Goal: Task Accomplishment & Management: Use online tool/utility

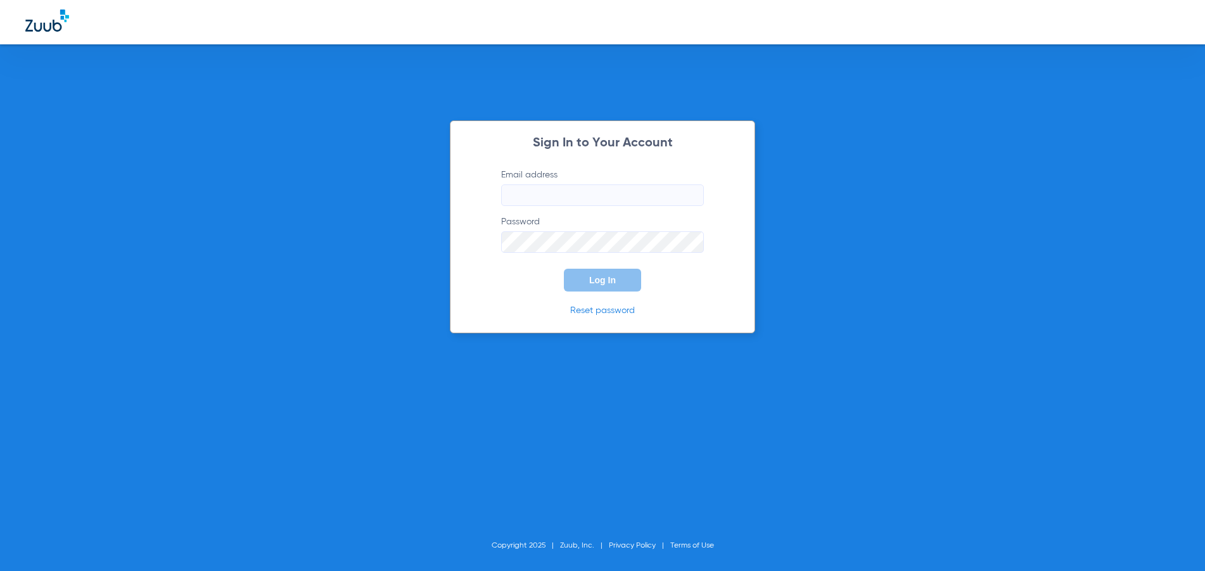
click at [521, 195] on input "Email address" at bounding box center [602, 195] width 203 height 22
type input "[EMAIL_ADDRESS][DOMAIN_NAME]"
click at [564, 269] on button "Log In" at bounding box center [602, 280] width 77 height 23
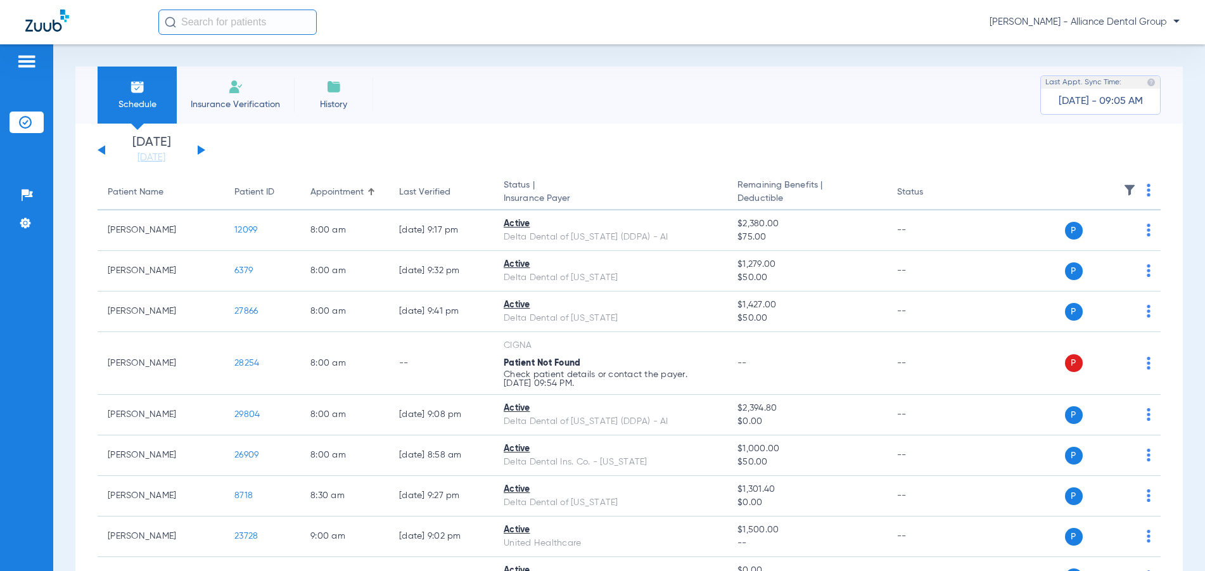
click at [198, 150] on button at bounding box center [202, 150] width 8 height 10
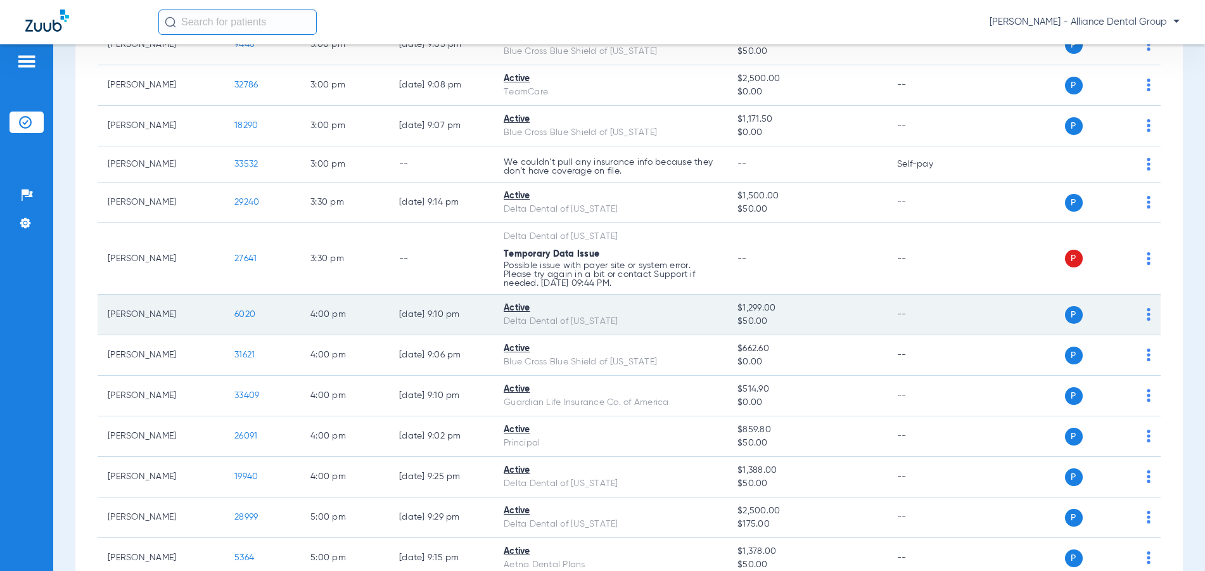
scroll to position [2155, 0]
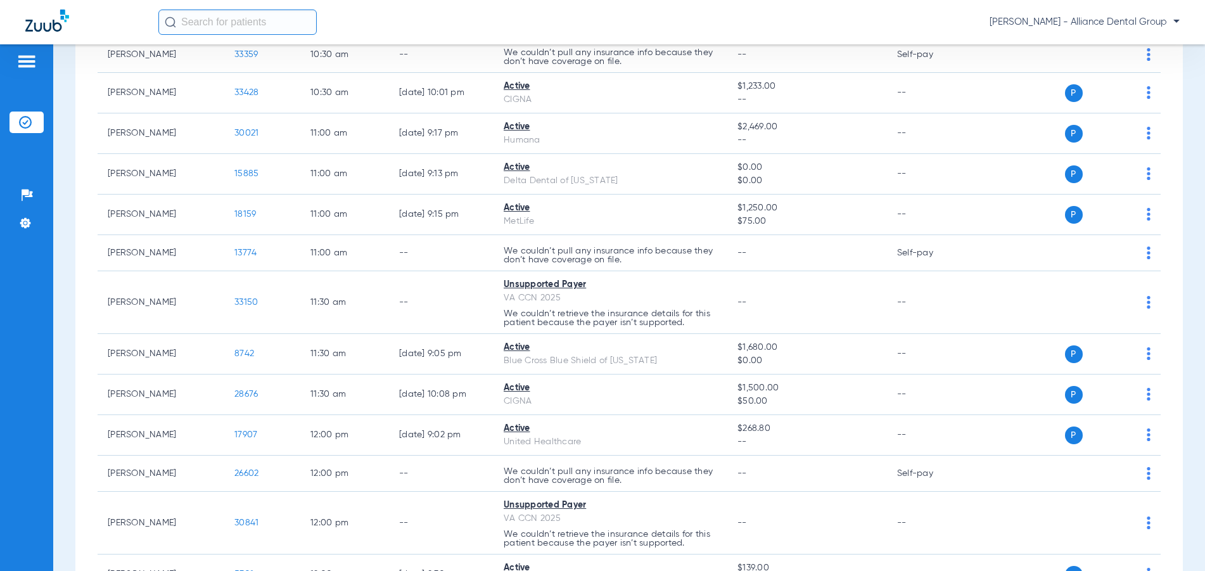
scroll to position [923, 0]
